Goal: Task Accomplishment & Management: Manage account settings

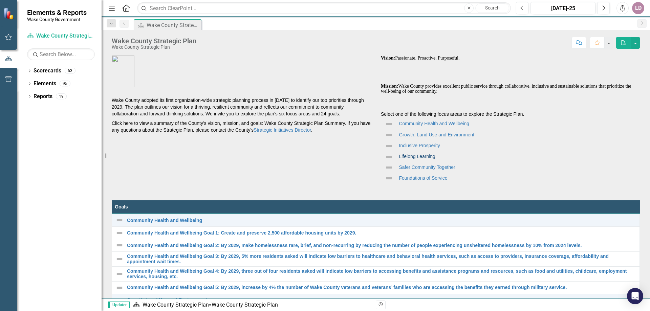
click at [413, 157] on link "Lifelong Learning" at bounding box center [417, 156] width 36 height 5
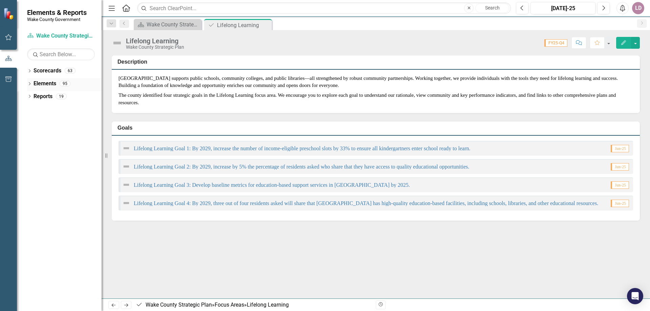
click at [29, 85] on icon "Dropdown" at bounding box center [29, 85] width 5 height 4
click at [33, 135] on icon "Dropdown" at bounding box center [32, 136] width 5 height 4
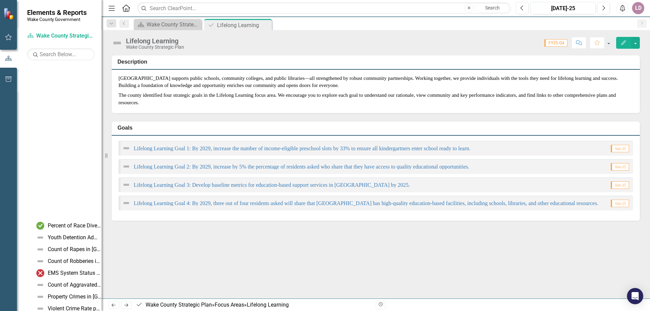
scroll to position [474, 0]
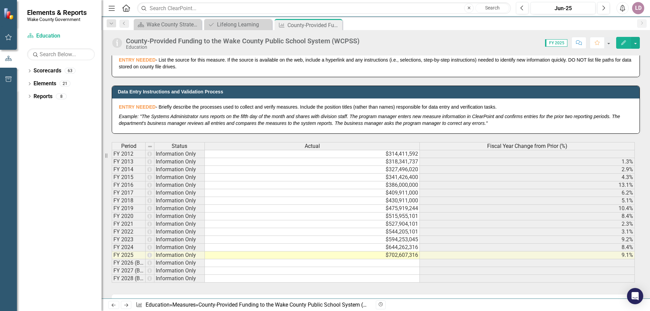
scroll to position [338, 0]
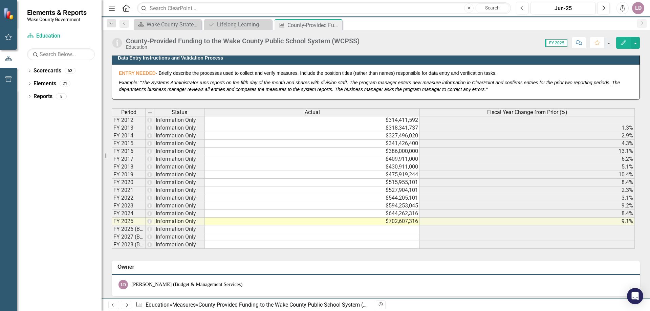
click at [325, 231] on td at bounding box center [312, 229] width 215 height 8
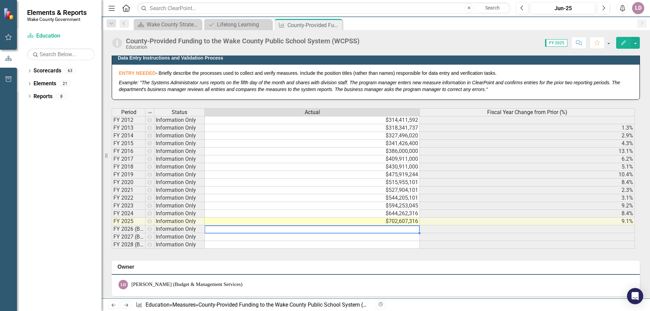
click at [406, 233] on div at bounding box center [311, 233] width 215 height 1
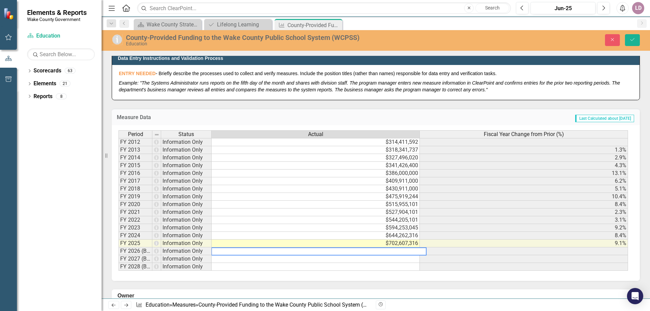
click at [399, 250] on textarea at bounding box center [318, 251] width 215 height 8
type textarea "742907316"
click at [632, 38] on icon "Save" at bounding box center [632, 39] width 6 height 5
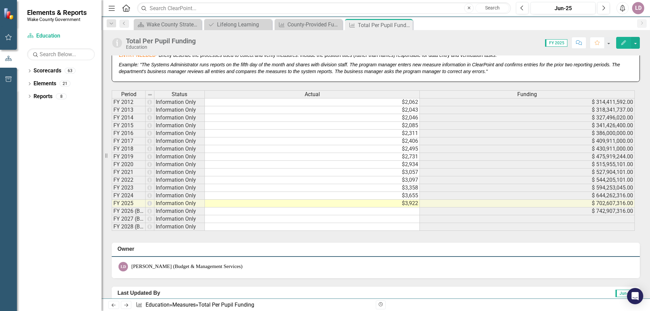
scroll to position [372, 0]
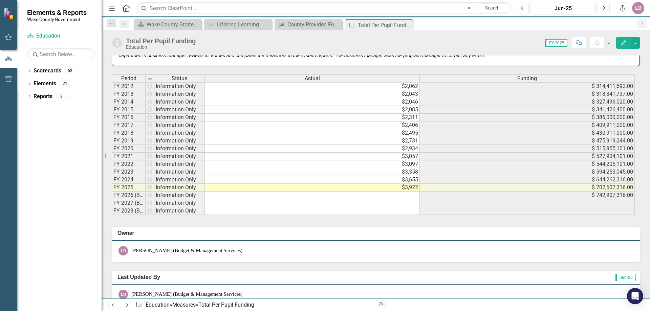
click at [408, 195] on td at bounding box center [312, 196] width 215 height 8
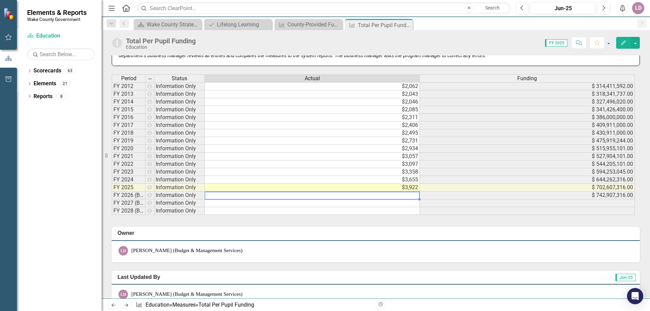
click at [411, 193] on td at bounding box center [312, 196] width 215 height 8
click at [411, 195] on td at bounding box center [312, 196] width 215 height 8
click at [411, 176] on td "$3,358" at bounding box center [312, 172] width 215 height 8
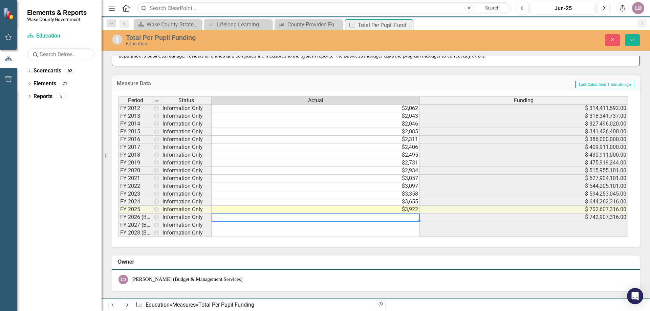
click at [411, 215] on td at bounding box center [316, 218] width 208 height 8
type textarea "4074"
click at [630, 39] on icon "Save" at bounding box center [632, 39] width 6 height 5
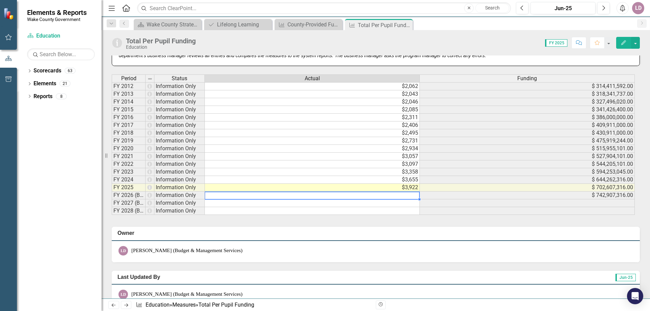
click at [416, 195] on td at bounding box center [312, 196] width 215 height 8
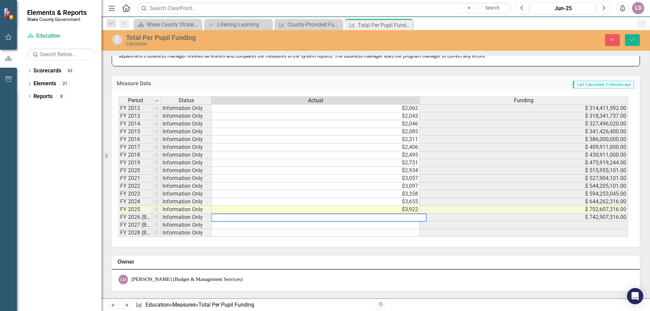
click at [409, 219] on textarea at bounding box center [318, 218] width 215 height 8
type textarea "4074"
click at [632, 41] on icon "Save" at bounding box center [632, 39] width 6 height 5
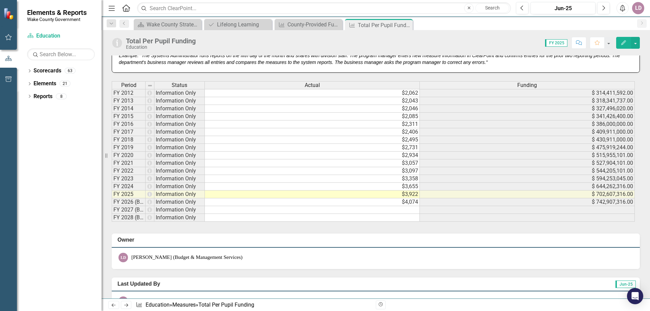
scroll to position [360, 0]
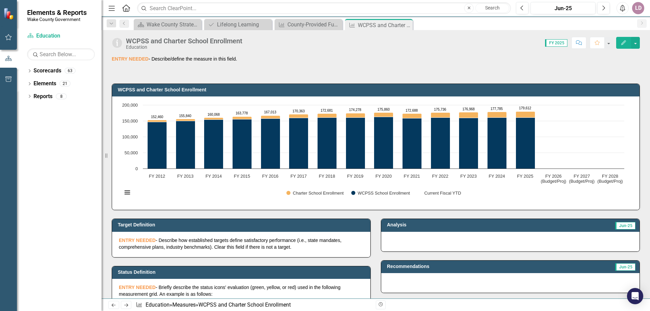
click at [221, 294] on p "ENTRY NEEDED - Briefly describe the status icons' evaluation (green, yellow, or…" at bounding box center [241, 291] width 245 height 14
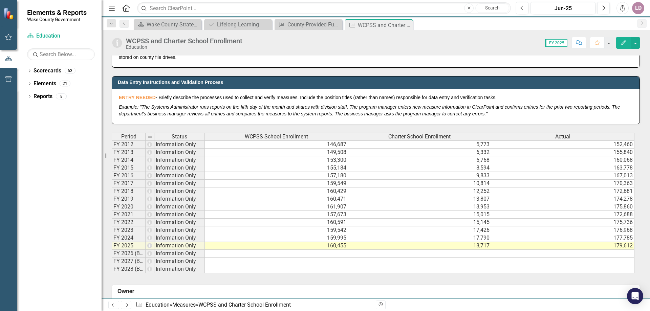
scroll to position [338, 0]
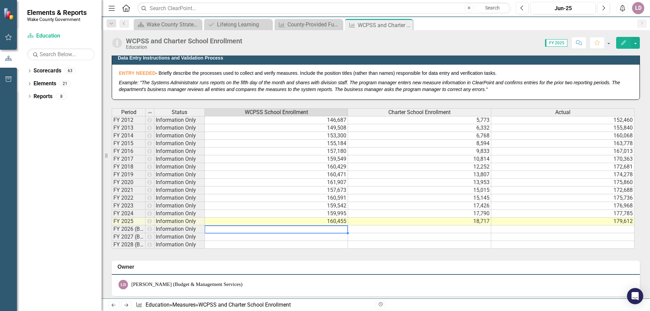
click at [339, 230] on td at bounding box center [276, 229] width 143 height 8
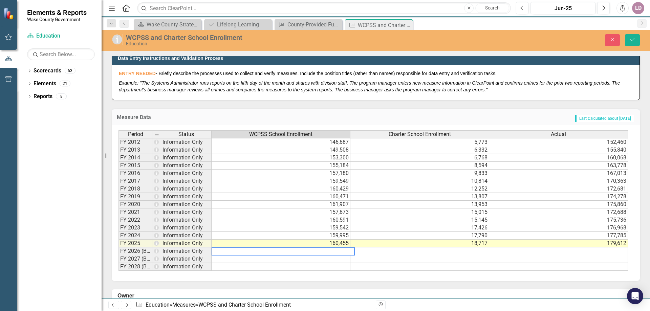
click at [343, 254] on textarea at bounding box center [283, 251] width 144 height 8
type textarea "162420"
click at [449, 253] on td at bounding box center [419, 251] width 139 height 8
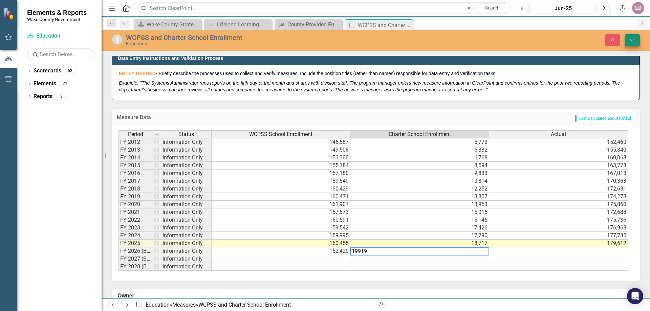
type textarea "19919"
click at [629, 42] on button "Save" at bounding box center [632, 40] width 15 height 12
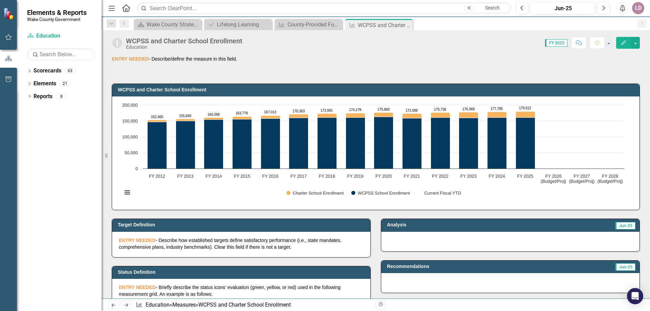
scroll to position [440, 0]
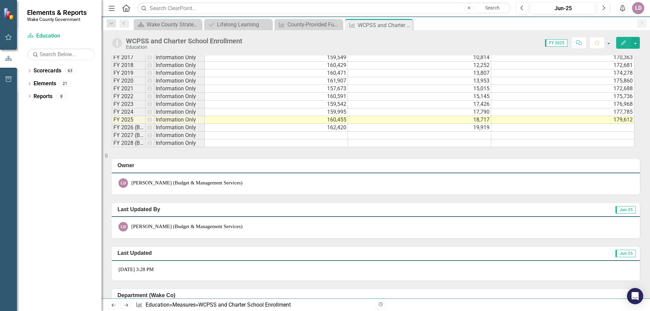
click at [112, 124] on div "Period Status WCPSS School Enrollment Charter School Enrollment Actual FY 2012 …" at bounding box center [112, 77] width 0 height 140
click at [616, 127] on td at bounding box center [562, 128] width 143 height 8
click at [616, 108] on td "176,968" at bounding box center [562, 105] width 143 height 8
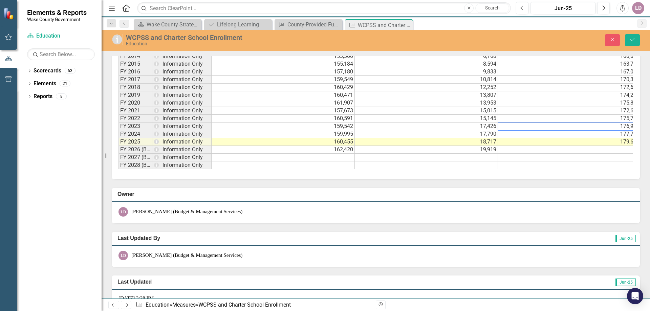
click at [615, 152] on td at bounding box center [569, 150] width 143 height 8
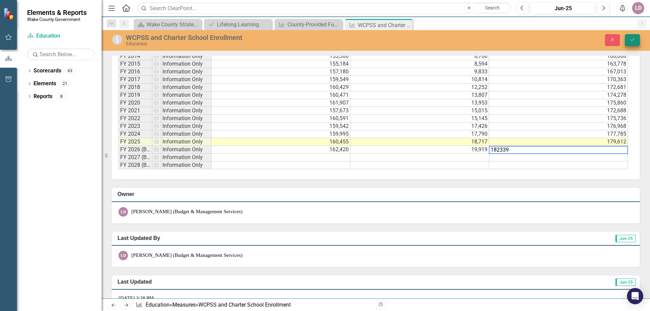
type textarea "182339"
click at [634, 35] on button "Save" at bounding box center [632, 40] width 15 height 12
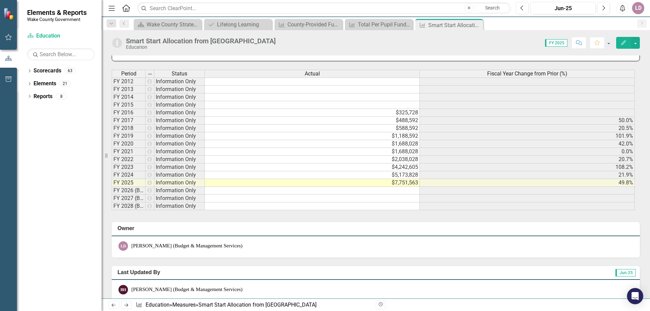
scroll to position [372, 0]
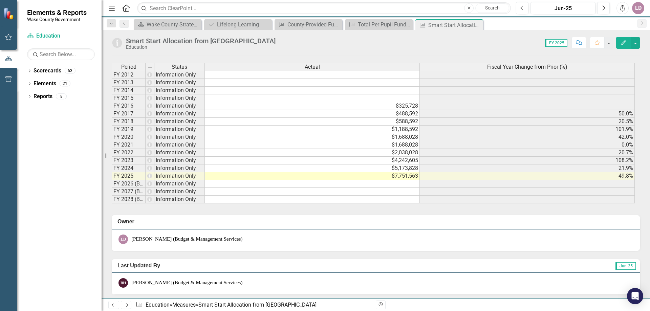
click at [412, 185] on td at bounding box center [312, 184] width 215 height 8
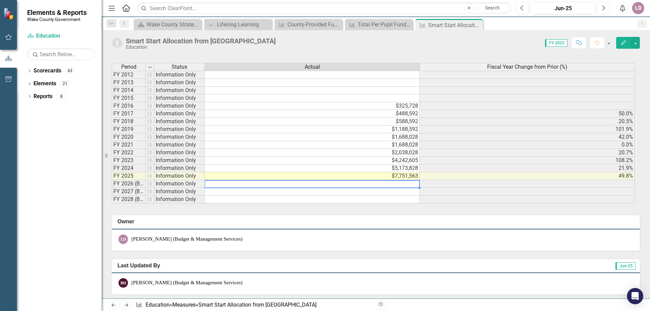
click at [412, 185] on td at bounding box center [312, 184] width 215 height 8
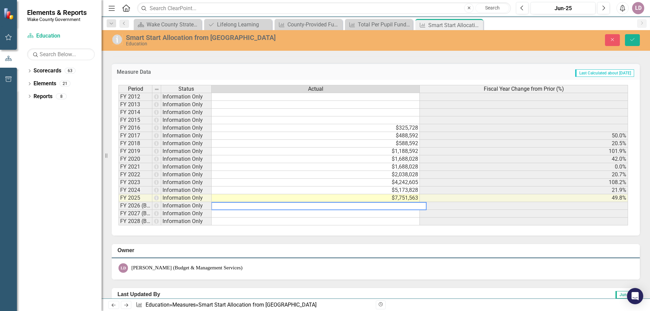
click at [416, 206] on textarea at bounding box center [318, 206] width 215 height 8
type textarea "8207464"
click at [627, 38] on button "Save" at bounding box center [632, 40] width 15 height 12
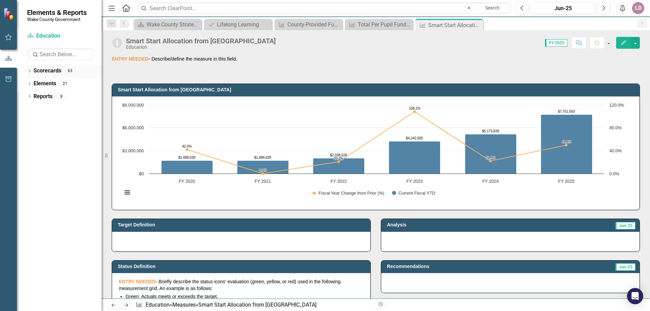
click at [31, 70] on icon "Dropdown" at bounding box center [29, 72] width 5 height 4
click at [32, 95] on icon "Dropdown" at bounding box center [32, 96] width 5 height 4
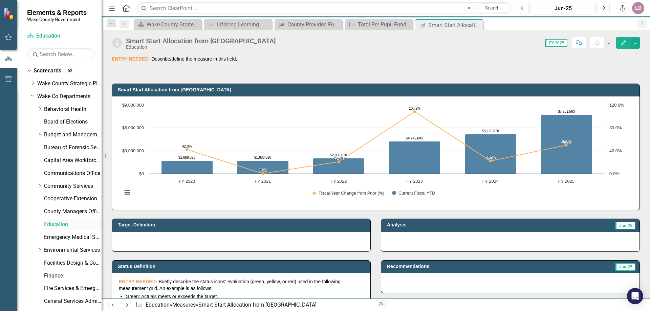
click at [49, 225] on link "Education" at bounding box center [73, 225] width 58 height 8
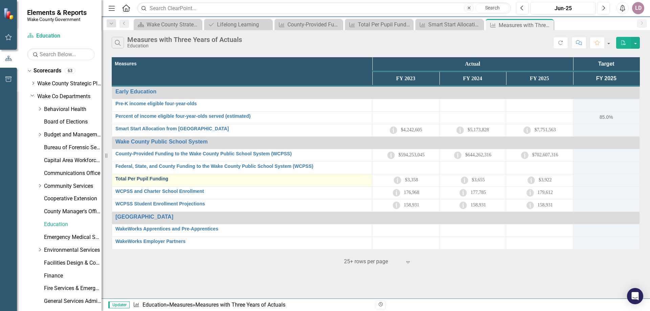
click at [155, 180] on link "Total Per Pupil Funding" at bounding box center [241, 178] width 253 height 5
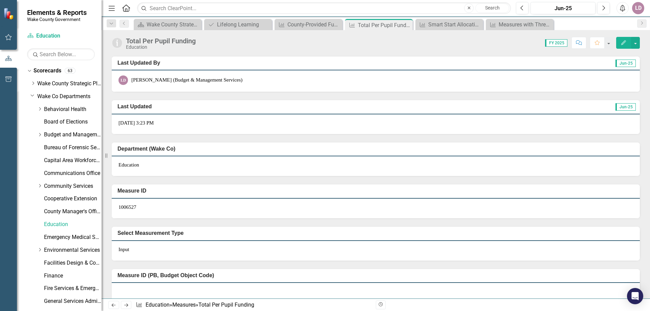
scroll to position [597, 0]
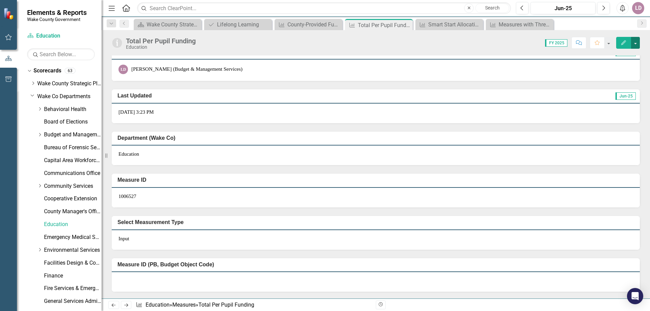
click at [636, 43] on button "button" at bounding box center [635, 43] width 9 height 12
click at [490, 55] on div "Total Per Pupil Funding Education Score: 0.00 FY 2025 Completed Comment Favorit…" at bounding box center [376, 164] width 548 height 268
click at [604, 47] on button "button" at bounding box center [608, 43] width 9 height 12
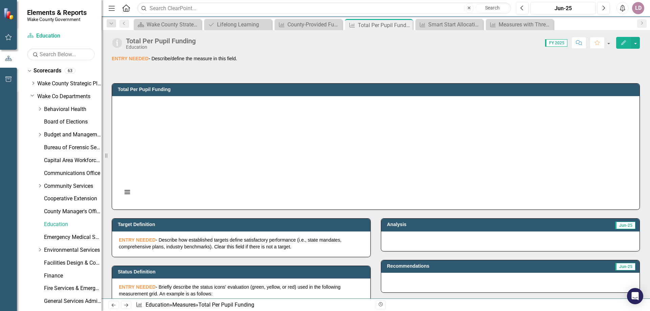
scroll to position [0, 0]
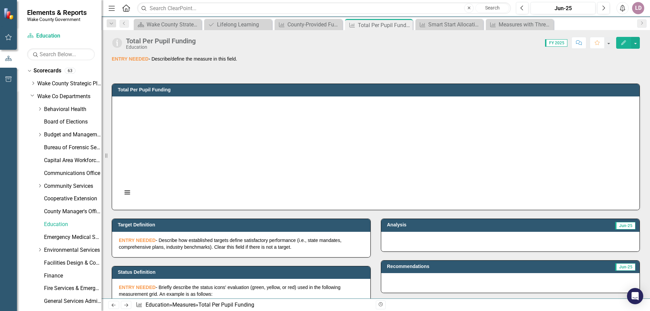
click at [110, 5] on icon "Menu" at bounding box center [111, 7] width 9 height 7
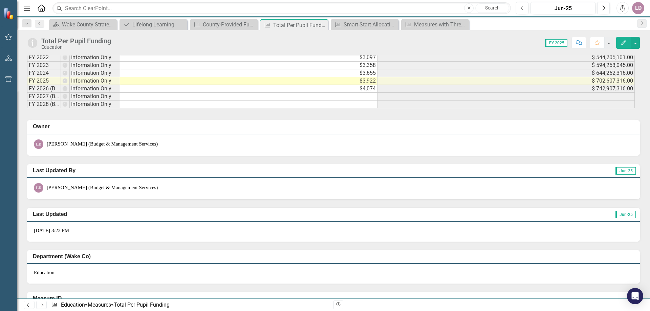
scroll to position [474, 0]
click at [642, 25] on icon "Next" at bounding box center [641, 23] width 5 height 4
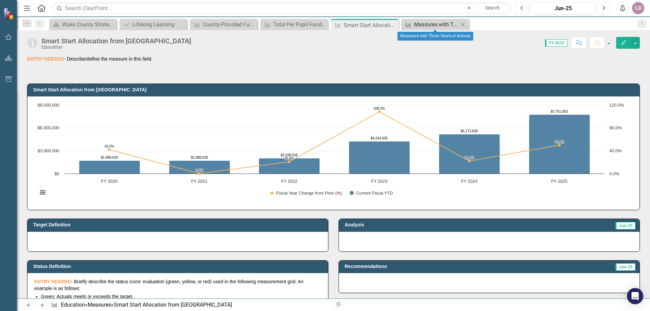
click at [408, 24] on icon at bounding box center [407, 24] width 5 height 5
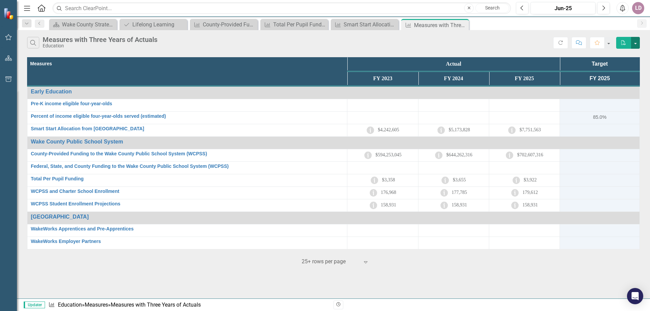
click at [635, 46] on button "button" at bounding box center [635, 43] width 9 height 12
click at [380, 25] on div "Smart Start Allocation from [GEOGRAPHIC_DATA]" at bounding box center [366, 24] width 45 height 8
